Goal: Transaction & Acquisition: Obtain resource

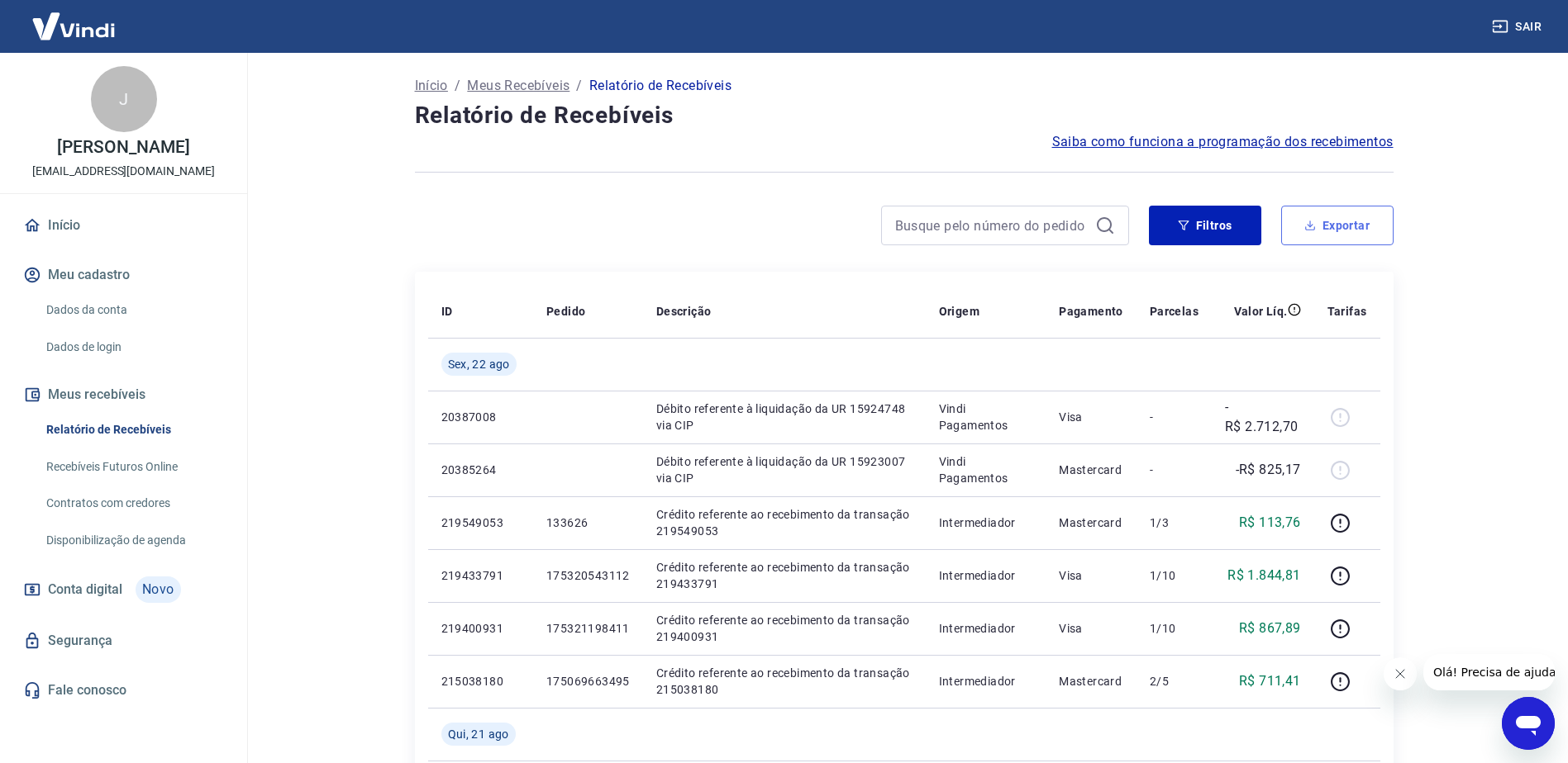
click at [1340, 237] on button "Exportar" at bounding box center [1337, 225] width 113 height 40
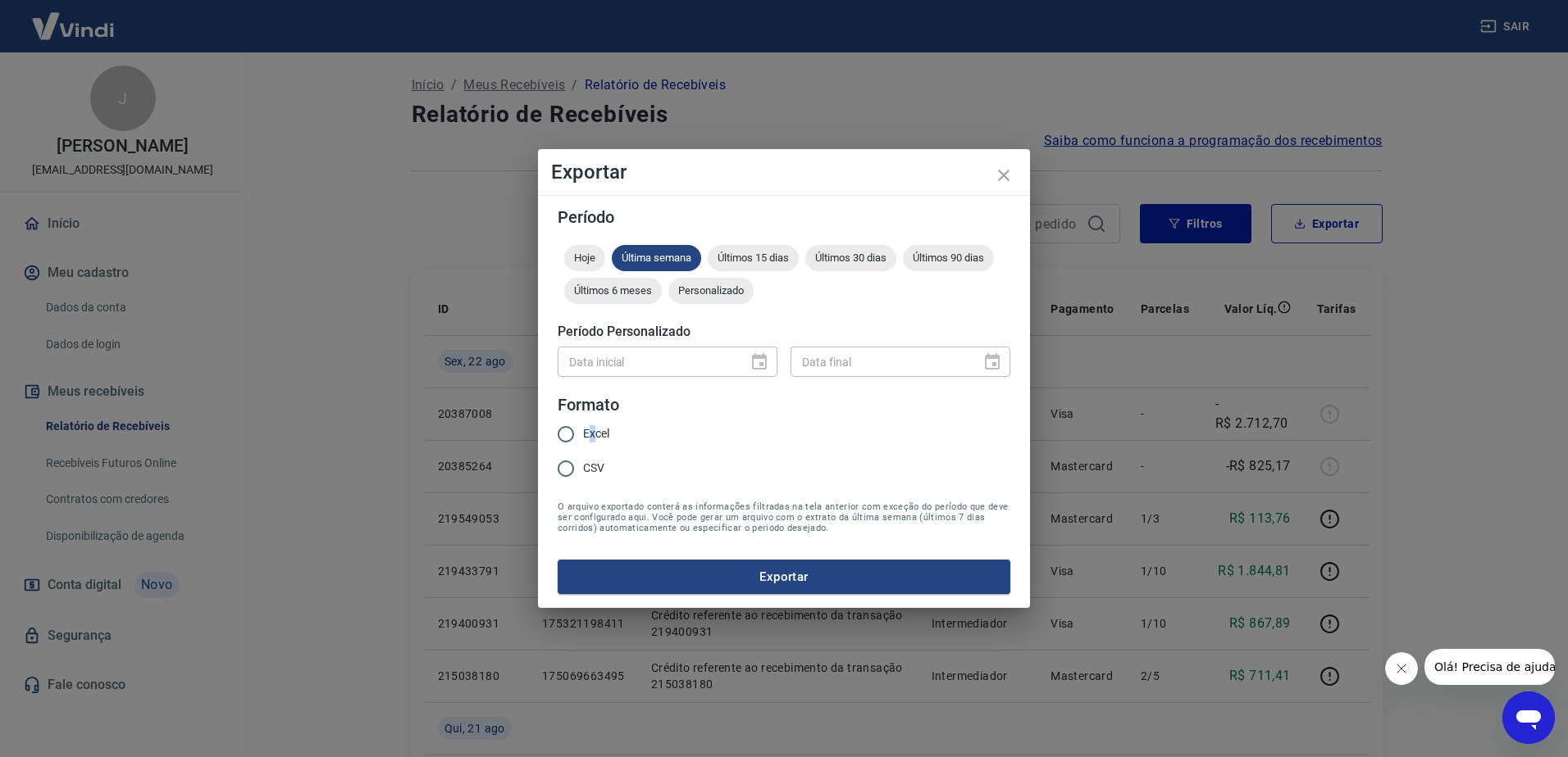
click at [592, 433] on span "Excel" at bounding box center [596, 434] width 26 height 17
click at [555, 430] on input "Excel" at bounding box center [565, 434] width 34 height 34
radio input "true"
click at [779, 269] on div "Últimos 15 dias" at bounding box center [753, 258] width 91 height 26
click at [789, 580] on button "Exportar" at bounding box center [784, 577] width 453 height 34
